Goal: Book appointment/travel/reservation

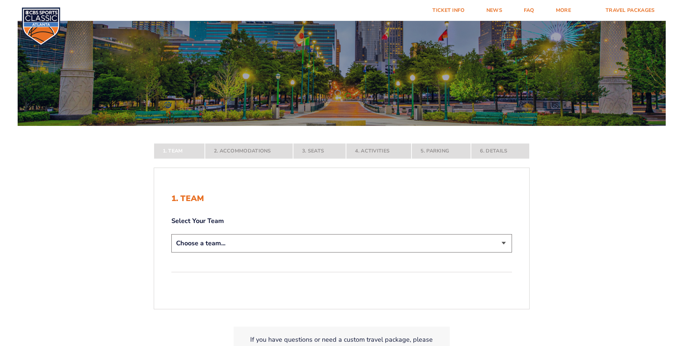
scroll to position [72, 0]
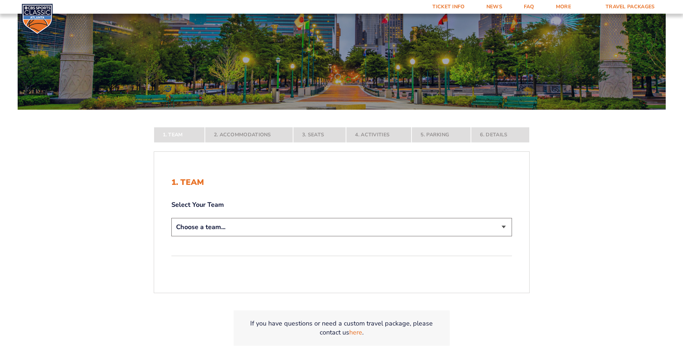
click at [264, 225] on select "Choose a team... [US_STATE] Wildcats [US_STATE] State Buckeyes [US_STATE] Tar H…" at bounding box center [341, 227] width 341 height 18
select select "12956"
click at [171, 237] on select "Choose a team... [US_STATE] Wildcats [US_STATE] State Buckeyes [US_STATE] Tar H…" at bounding box center [341, 227] width 341 height 18
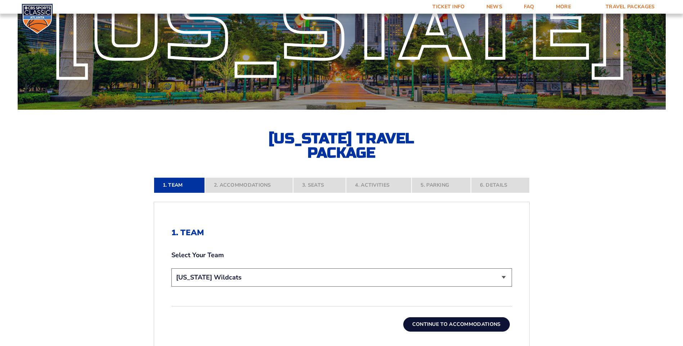
click at [439, 324] on button "Continue To Accommodations" at bounding box center [456, 325] width 107 height 14
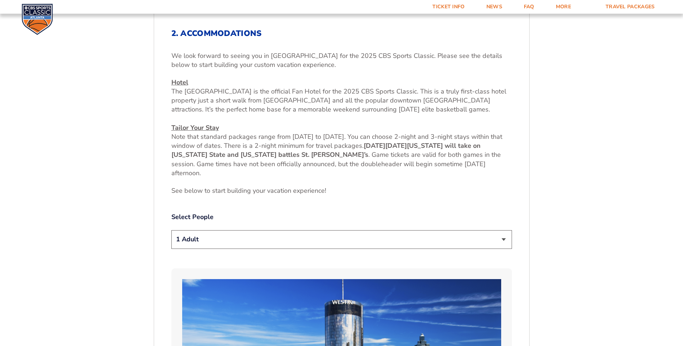
scroll to position [272, 0]
click at [250, 238] on select "1 Adult 2 Adults 3 Adults 4 Adults 2 Adults + 1 Child 2 Adults + 2 Children 2 A…" at bounding box center [341, 239] width 341 height 18
select select "2 Adults"
click at [171, 230] on select "1 Adult 2 Adults 3 Adults 4 Adults 2 Adults + 1 Child 2 Adults + 2 Children 2 A…" at bounding box center [341, 239] width 341 height 18
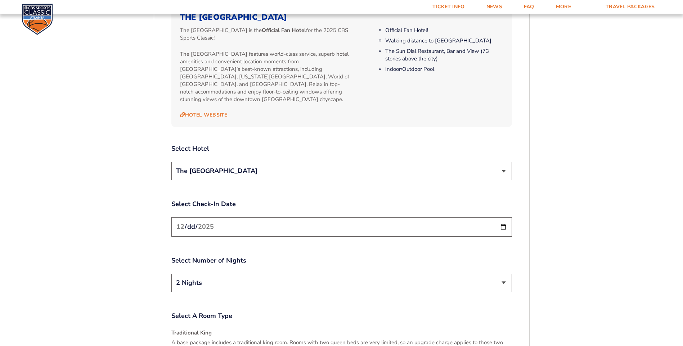
scroll to position [812, 0]
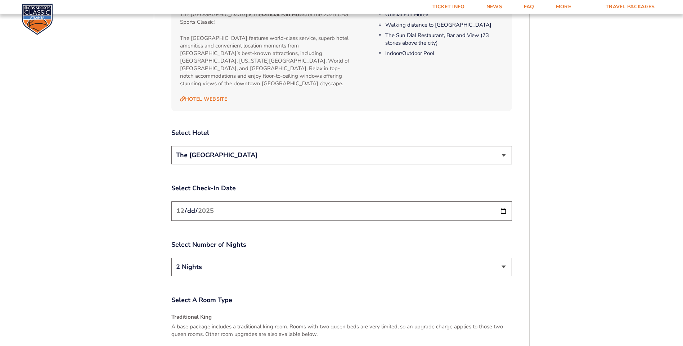
click at [252, 205] on input "[DATE]" at bounding box center [341, 211] width 341 height 19
click at [503, 204] on input "[DATE]" at bounding box center [341, 211] width 341 height 19
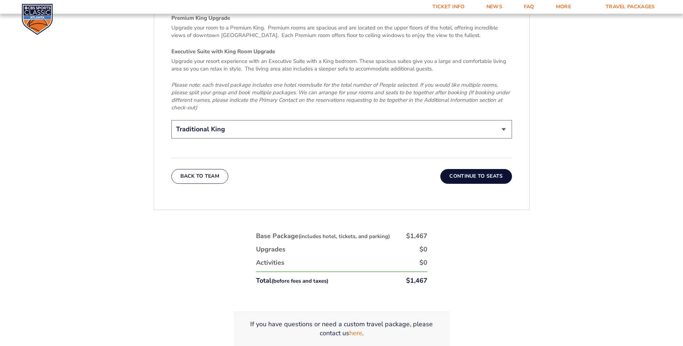
scroll to position [1172, 0]
click at [488, 168] on button "Continue To Seats" at bounding box center [475, 175] width 71 height 14
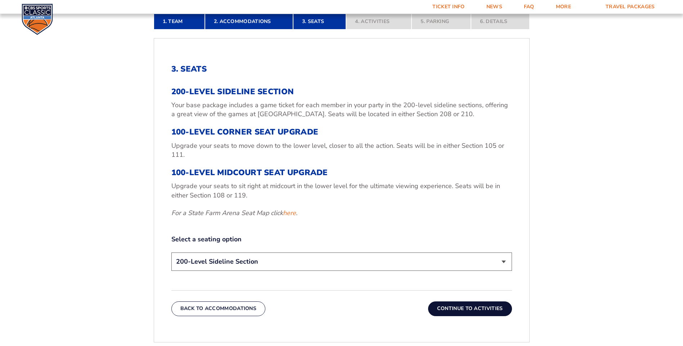
scroll to position [272, 0]
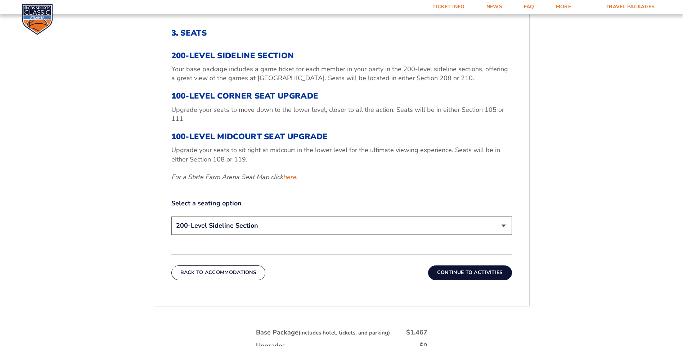
click at [272, 229] on select "200-Level Sideline Section 100-Level Corner Seat Upgrade (+$120 per person) 100…" at bounding box center [341, 226] width 341 height 18
select select "100-Level Corner Seat Upgrade"
click at [171, 217] on select "200-Level Sideline Section 100-Level Corner Seat Upgrade (+$120 per person) 100…" at bounding box center [341, 226] width 341 height 18
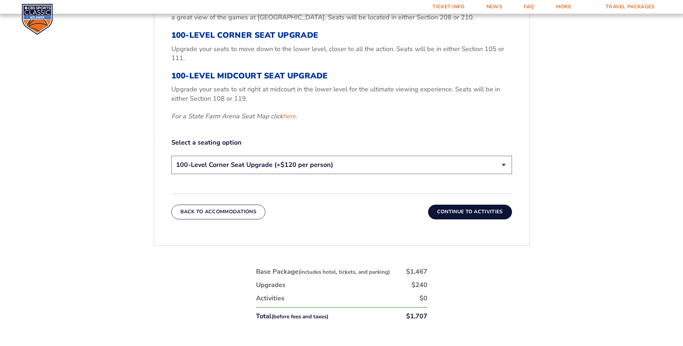
scroll to position [344, 0]
